Goal: Task Accomplishment & Management: Use online tool/utility

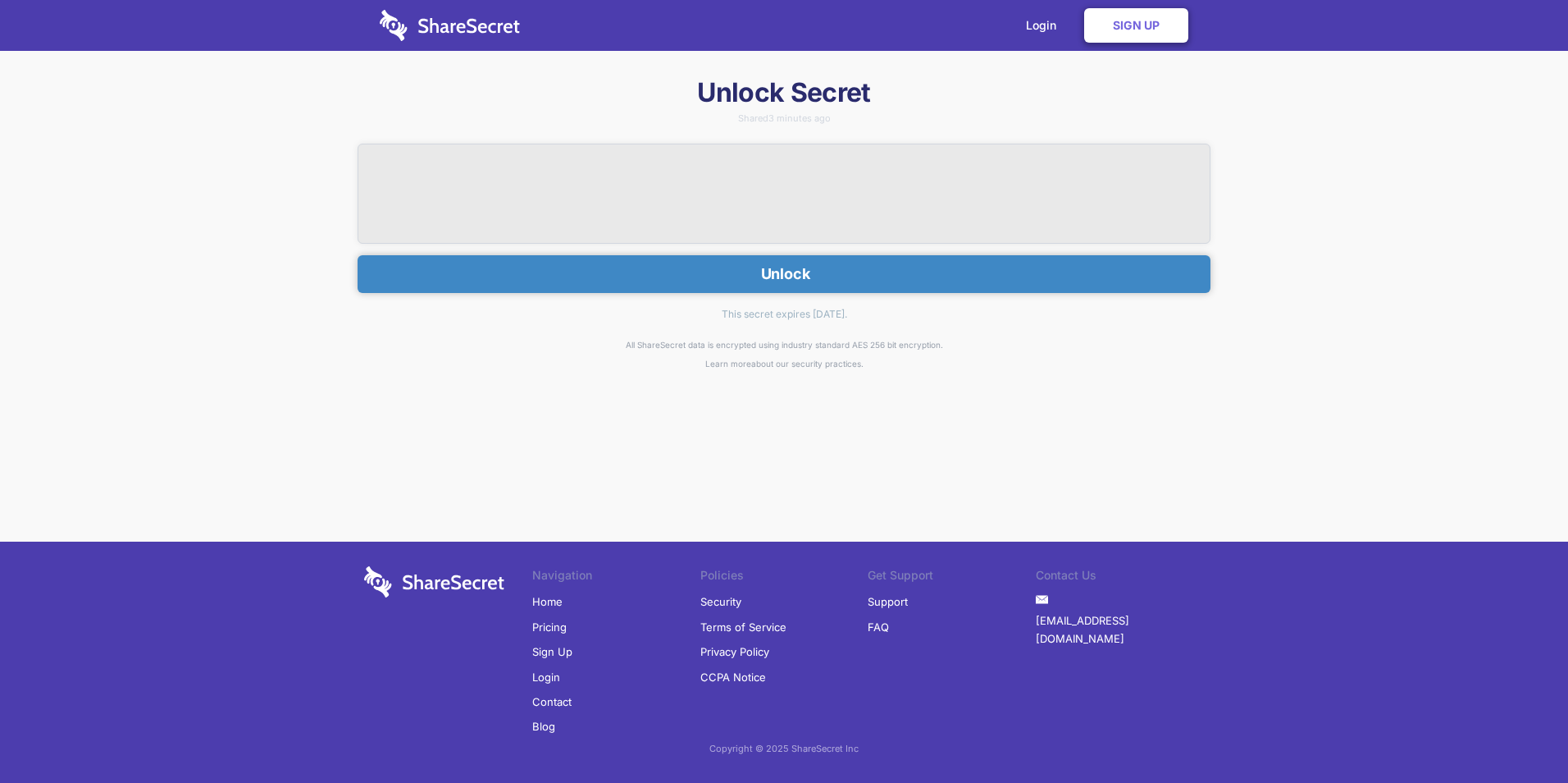
click at [812, 271] on button "Unlock" at bounding box center [784, 274] width 853 height 38
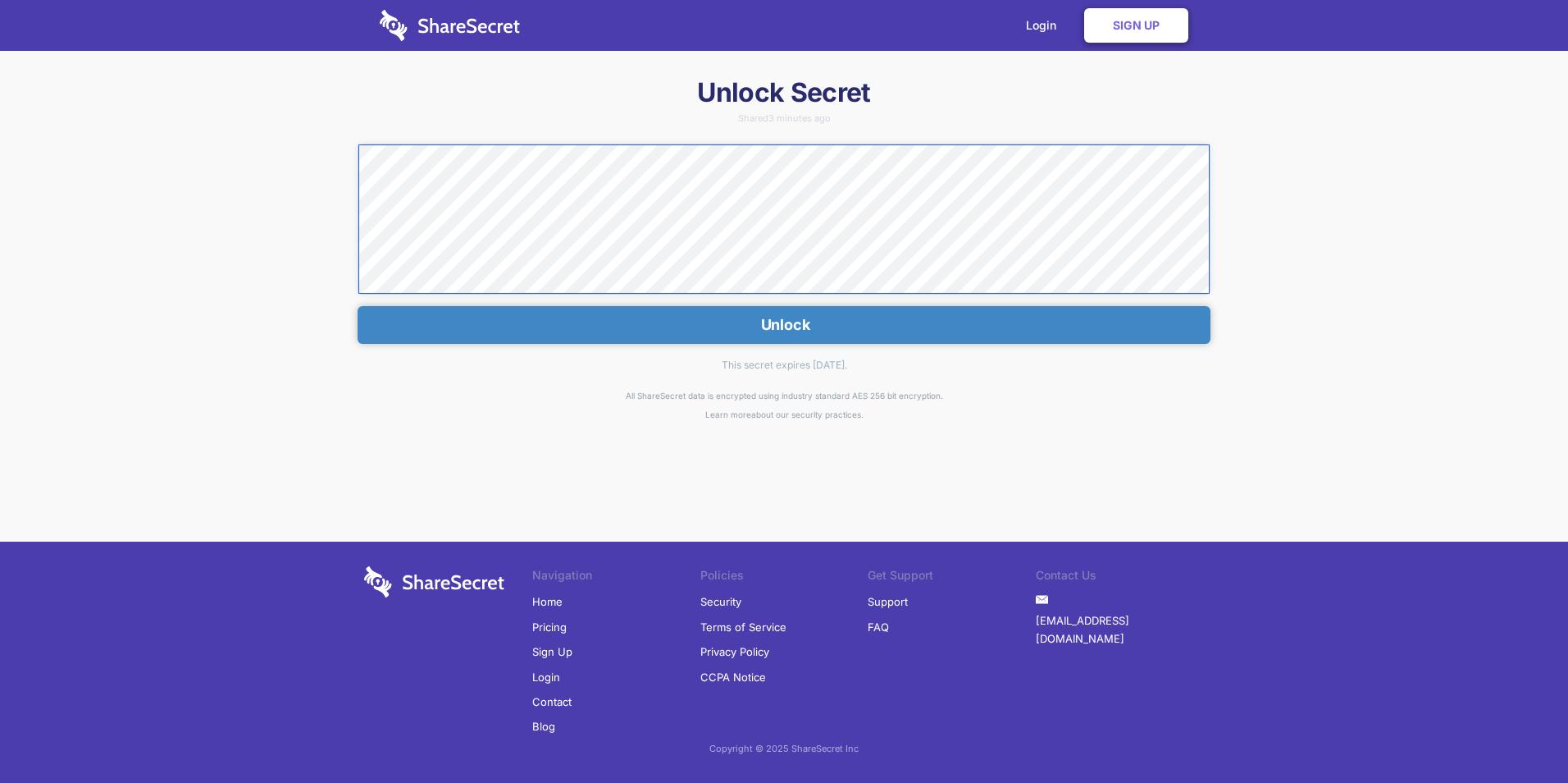
click at [286, 153] on div "Unlock Secret Shared 3 minutes ago Unlock This secret expires [DATE]. All Share…" at bounding box center [784, 369] width 1568 height 589
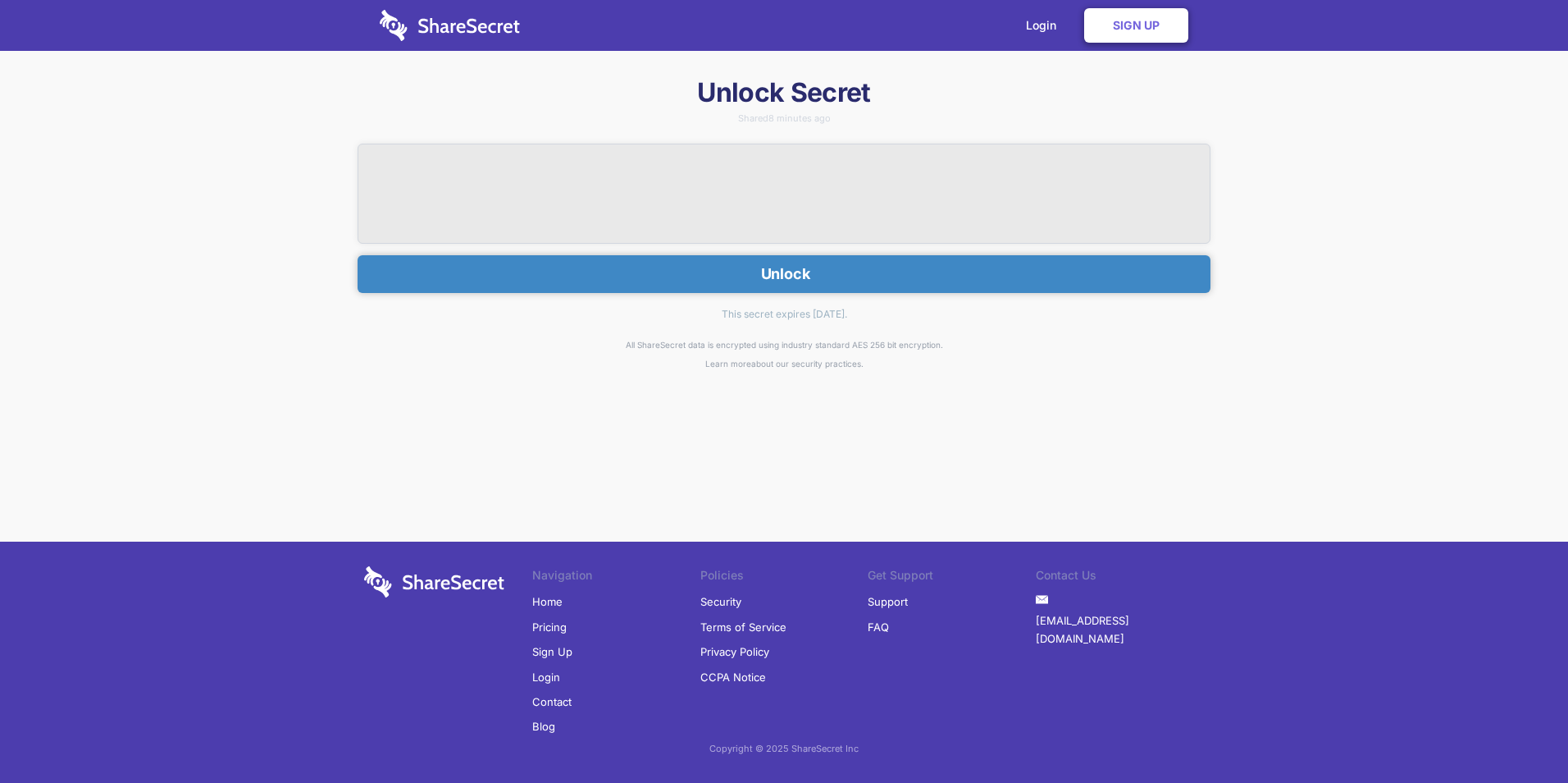
click at [818, 260] on button "Unlock" at bounding box center [784, 274] width 853 height 38
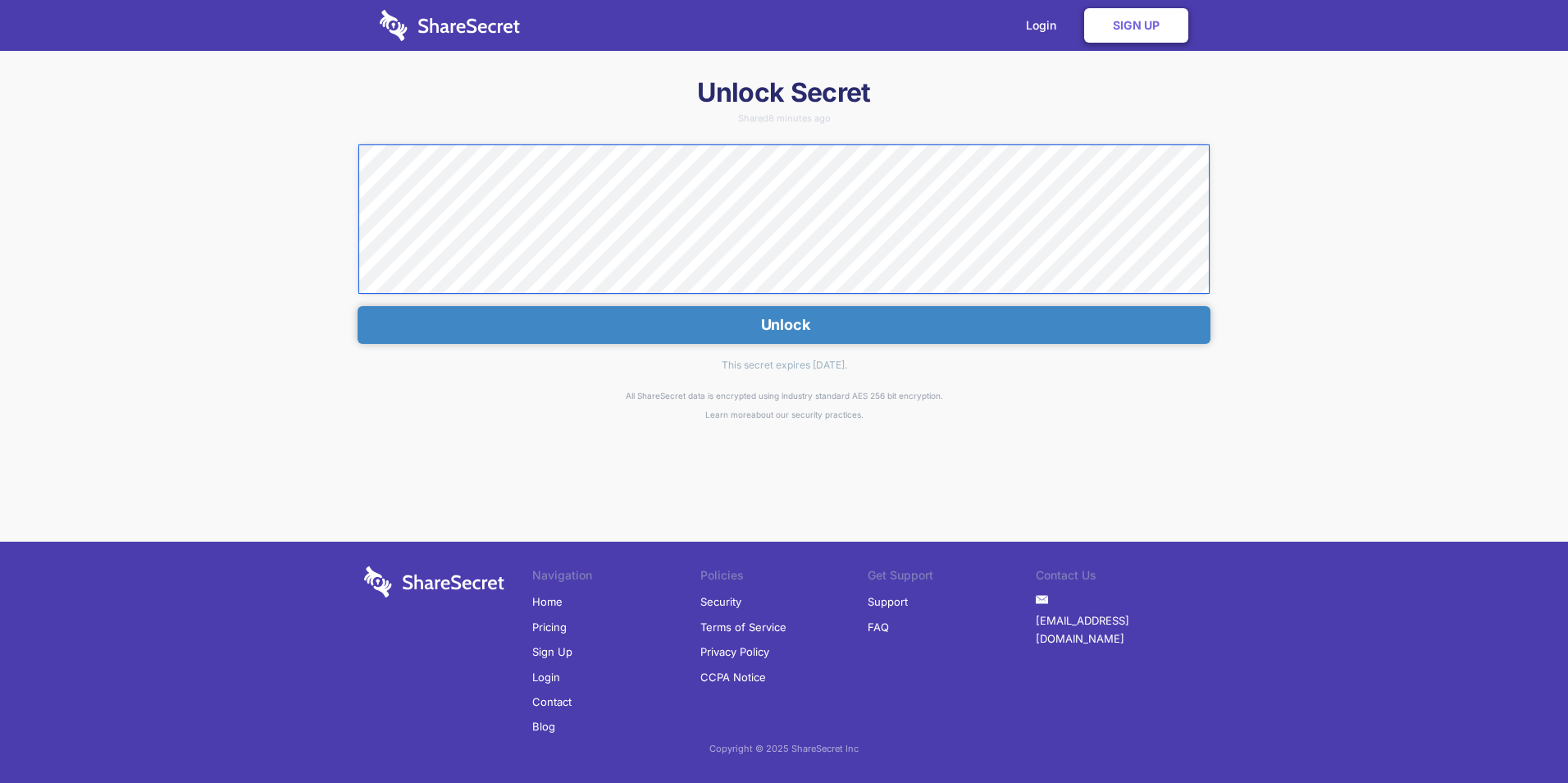
click at [327, 160] on div "Unlock Secret Shared 8 minutes ago Unlock This secret expires in 7 days. All Sh…" at bounding box center [784, 369] width 1568 height 589
click at [100, 408] on div "Unlock Secret Shared 8 minutes ago Unlock This secret expires in 7 days. All Sh…" at bounding box center [784, 369] width 1568 height 589
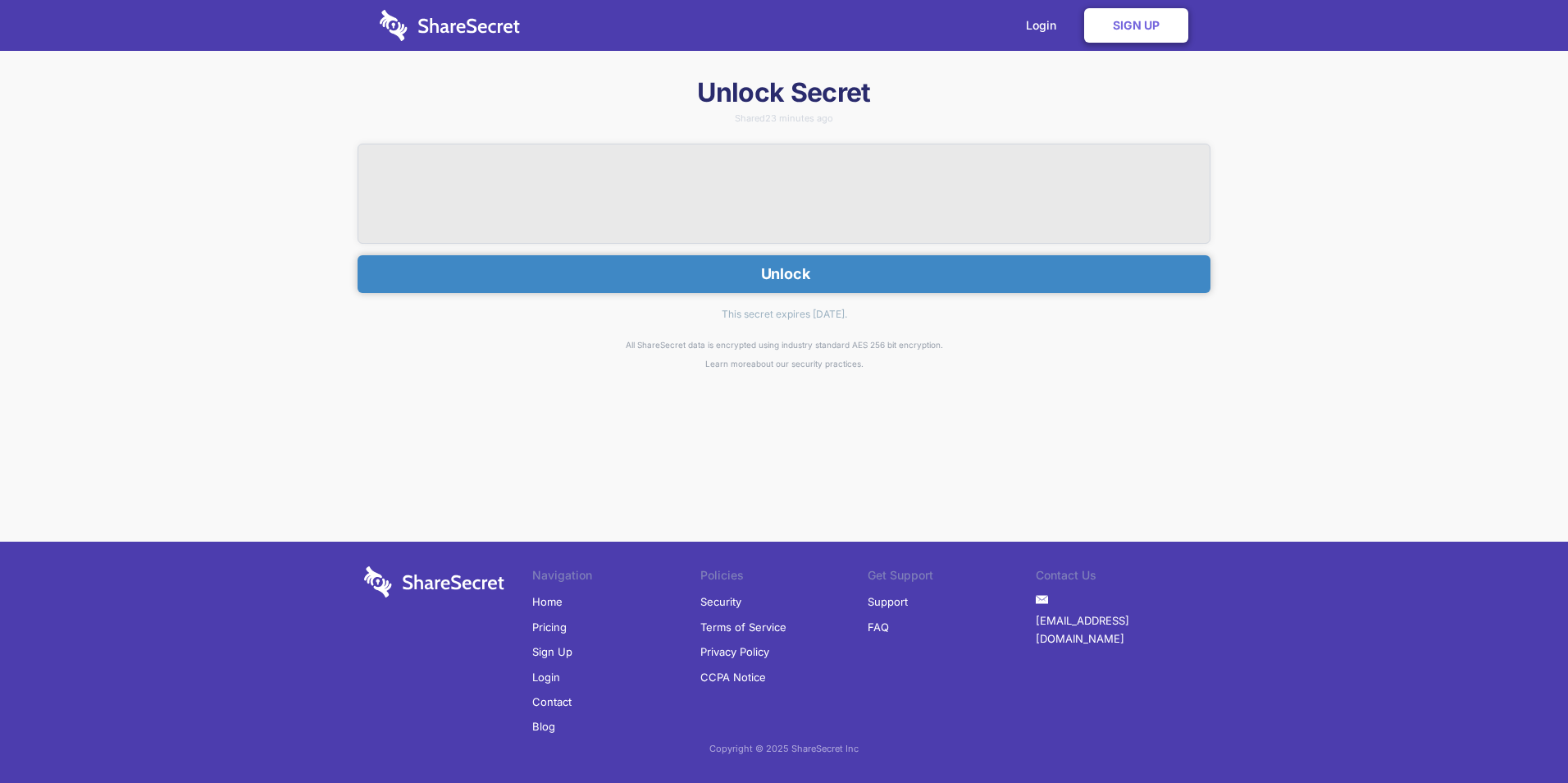
click at [622, 285] on button "Unlock" at bounding box center [784, 274] width 853 height 38
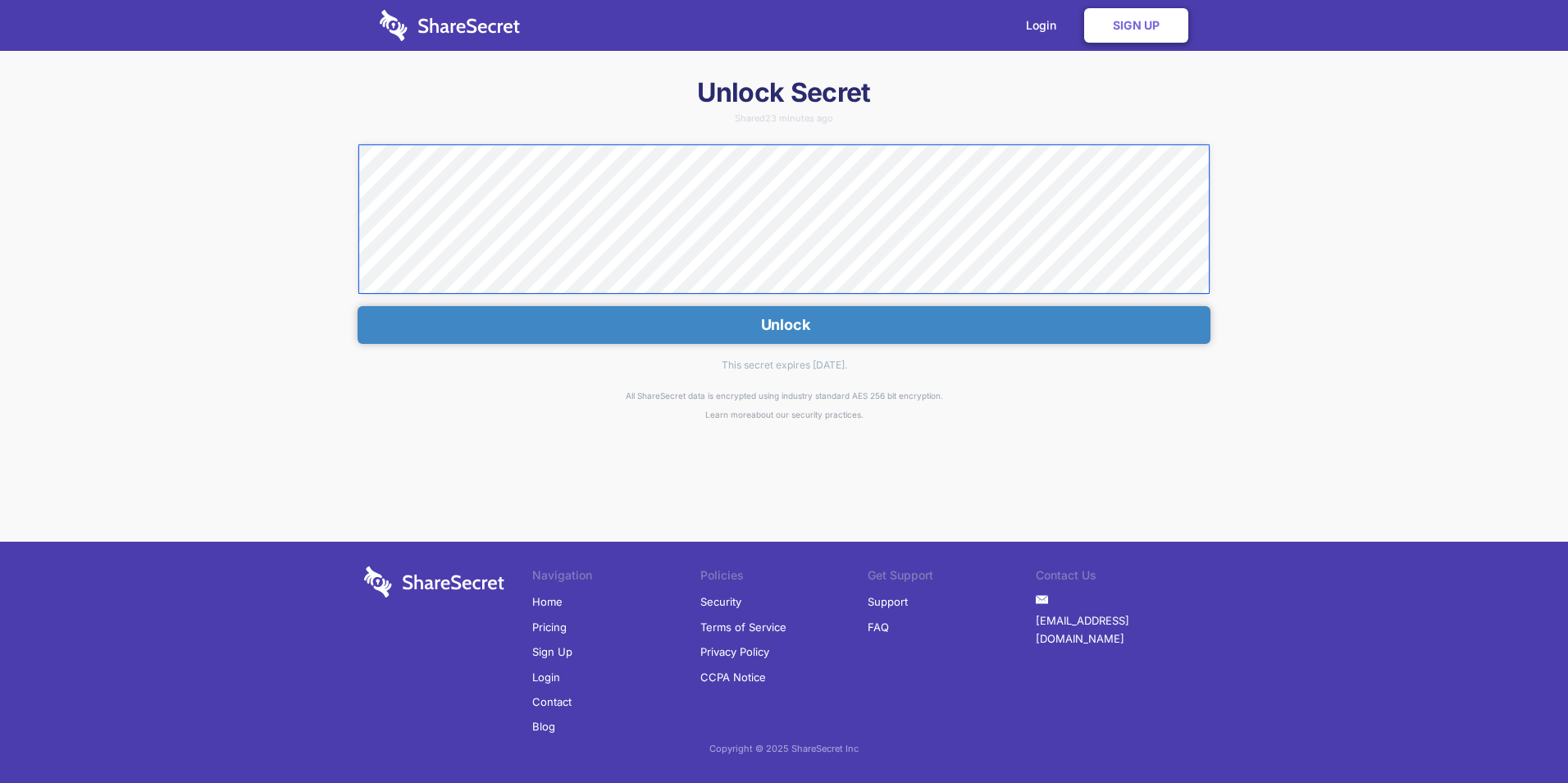
click at [303, 162] on div "Unlock Secret Shared 23 minutes ago Unlock This secret expires in 7 days. All S…" at bounding box center [784, 369] width 1568 height 589
